Goal: Information Seeking & Learning: Learn about a topic

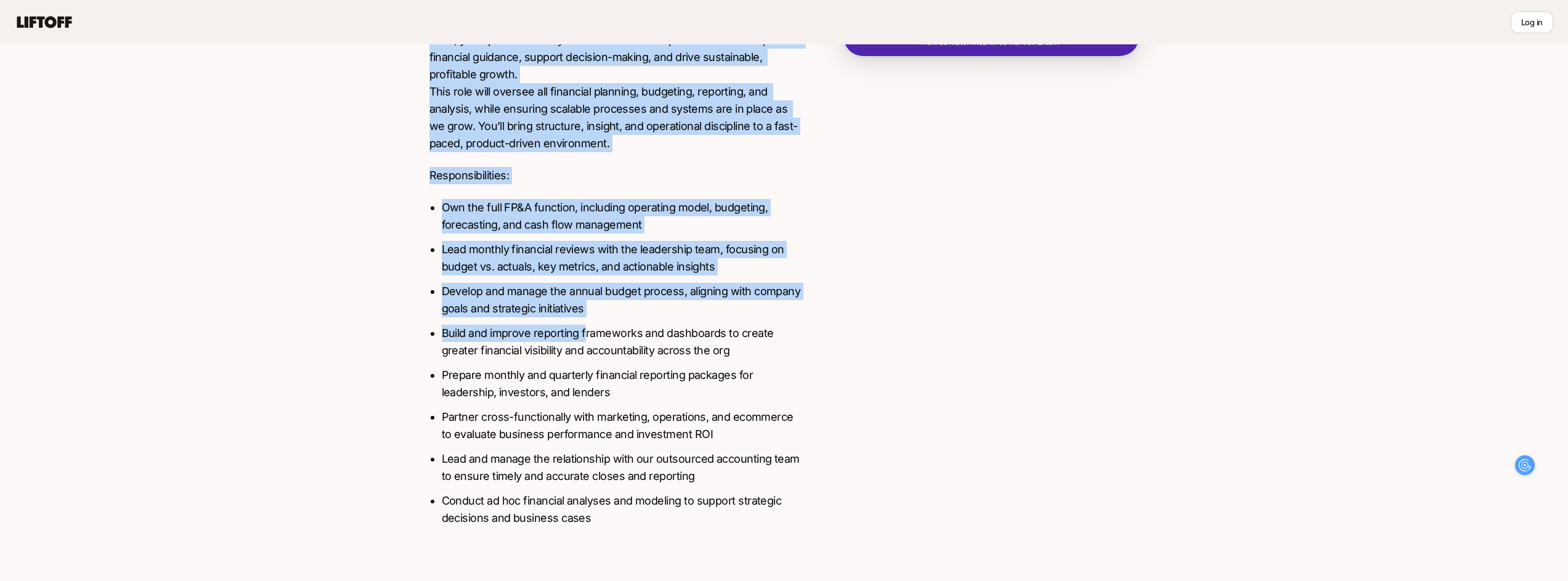
scroll to position [137, 0]
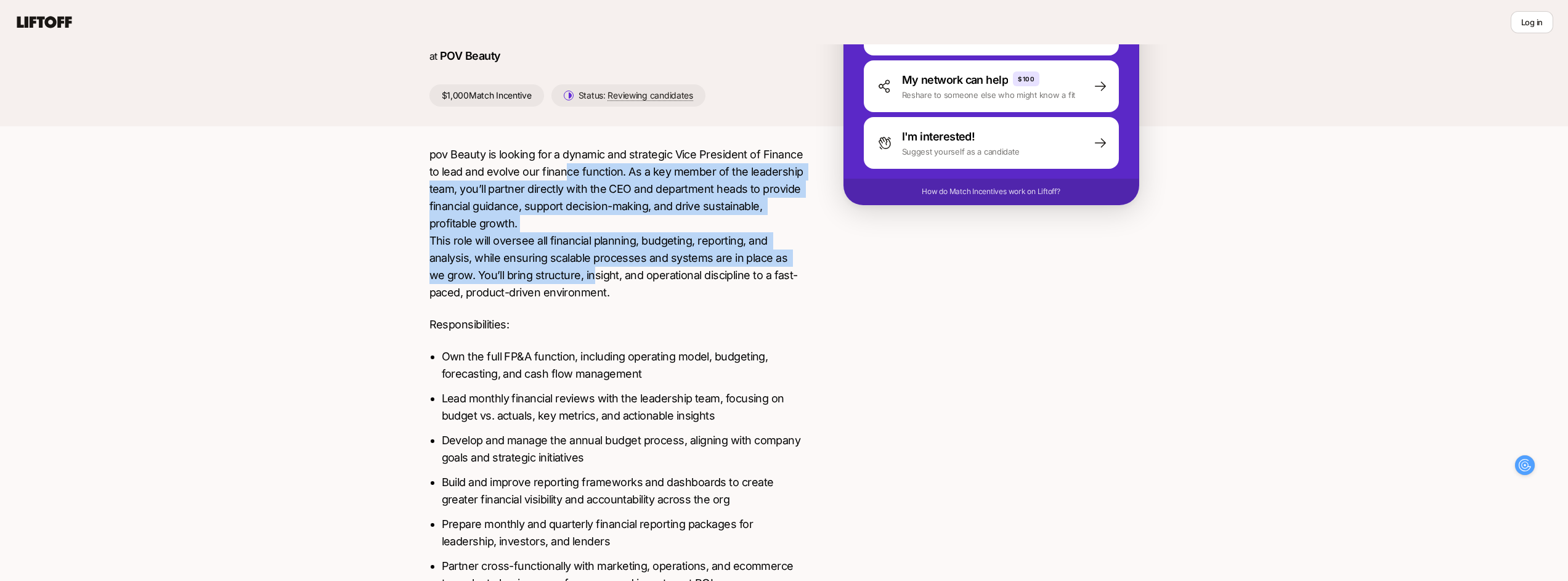
drag, startPoint x: 565, startPoint y: 309, endPoint x: 576, endPoint y: 282, distance: 29.2
click at [576, 282] on p "pov Beauty is looking for a dynamic and strategic Vice President of Finance to …" at bounding box center [617, 223] width 374 height 155
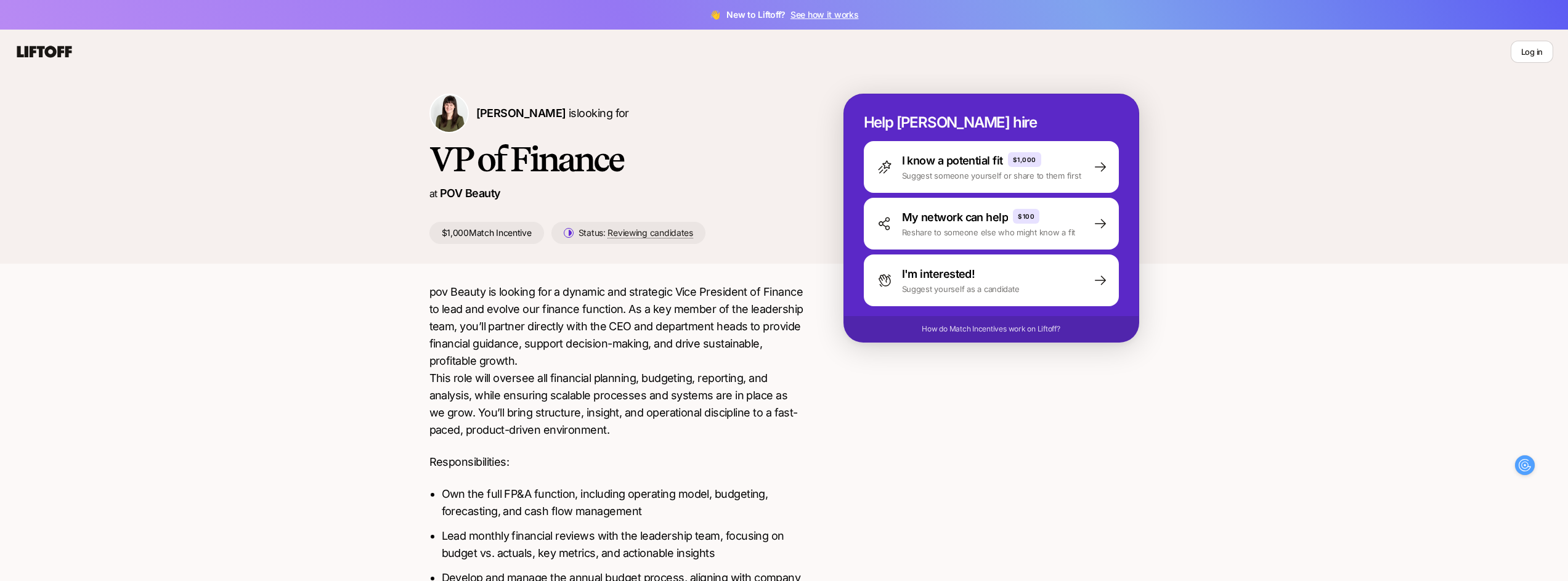
click at [467, 230] on p "$1,000 Match Incentive" at bounding box center [486, 233] width 114 height 22
click at [586, 164] on h1 "VP of Finance" at bounding box center [617, 158] width 374 height 37
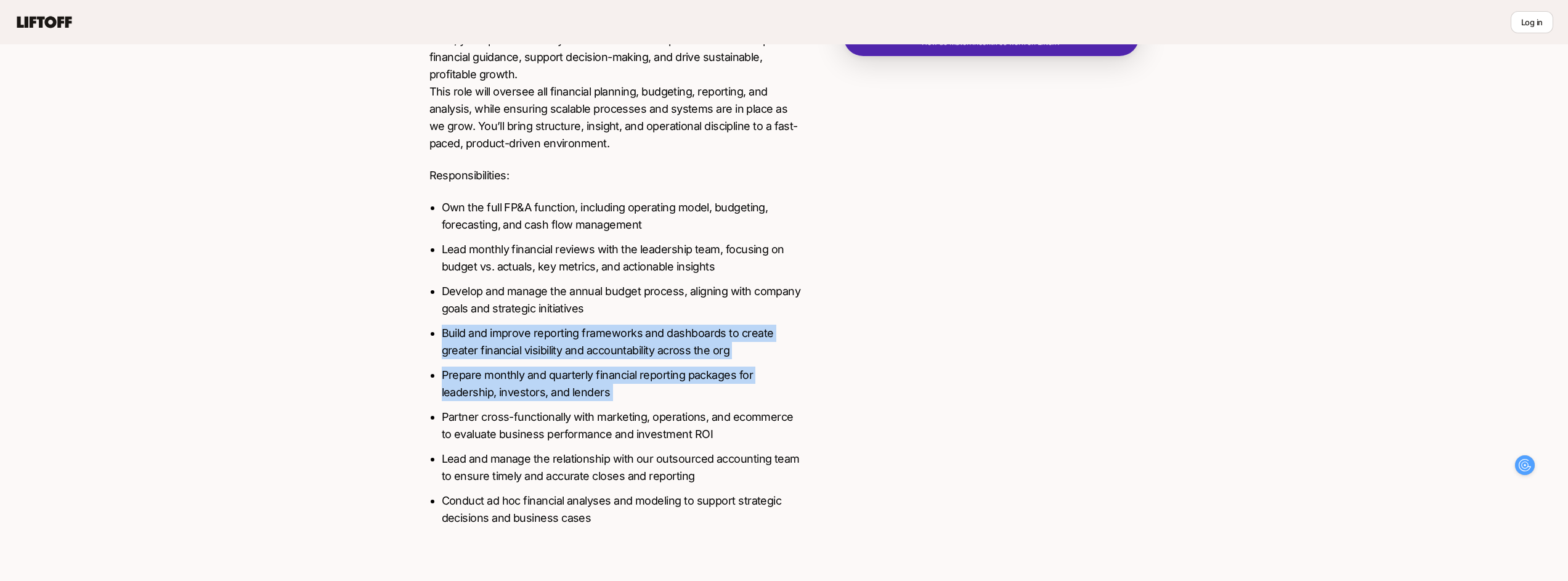
drag, startPoint x: 539, startPoint y: 322, endPoint x: 618, endPoint y: 417, distance: 123.6
click at [618, 417] on ul "Own the full FP&A function, including operating model, budgeting, forecasting, …" at bounding box center [623, 363] width 362 height 328
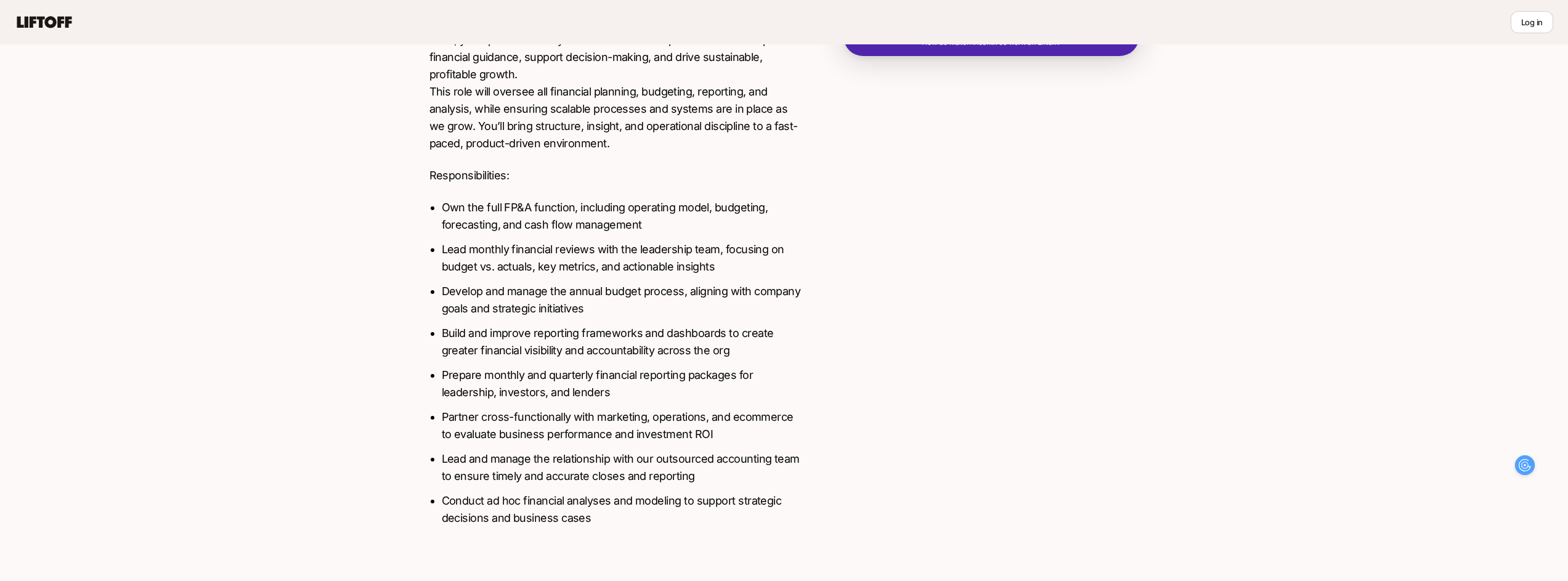
click at [665, 461] on li "Lead and manage the relationship with our outsourced accounting team to ensure …" at bounding box center [623, 468] width 362 height 35
drag, startPoint x: 738, startPoint y: 461, endPoint x: 585, endPoint y: 401, distance: 164.3
click at [651, 419] on ul "Own the full FP&A function, including operating model, budgeting, forecasting, …" at bounding box center [623, 363] width 362 height 328
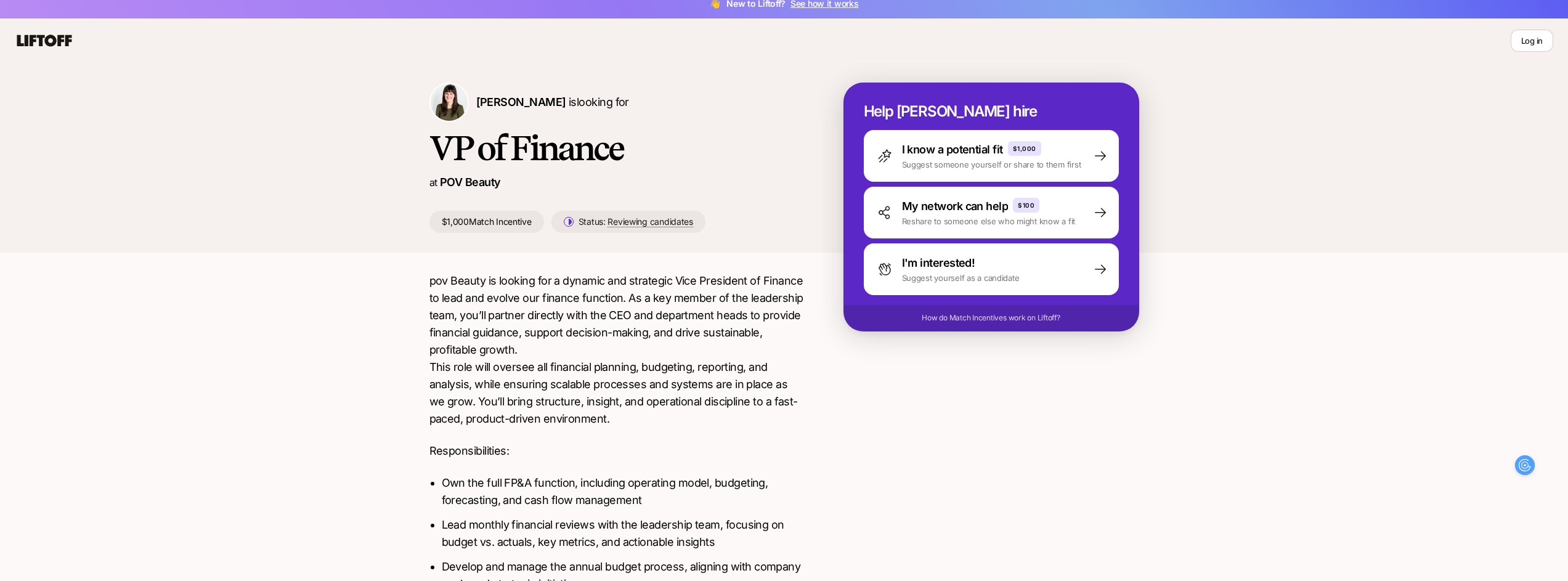
scroll to position [0, 0]
